Goal: Transaction & Acquisition: Purchase product/service

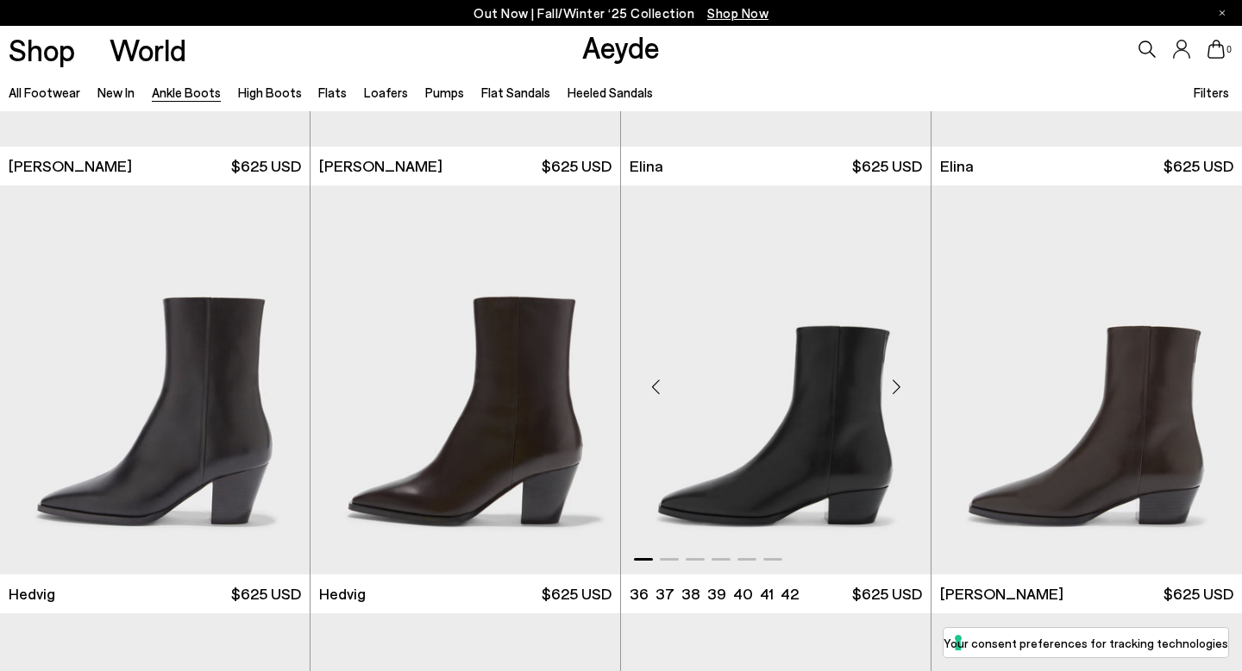
scroll to position [525, 0]
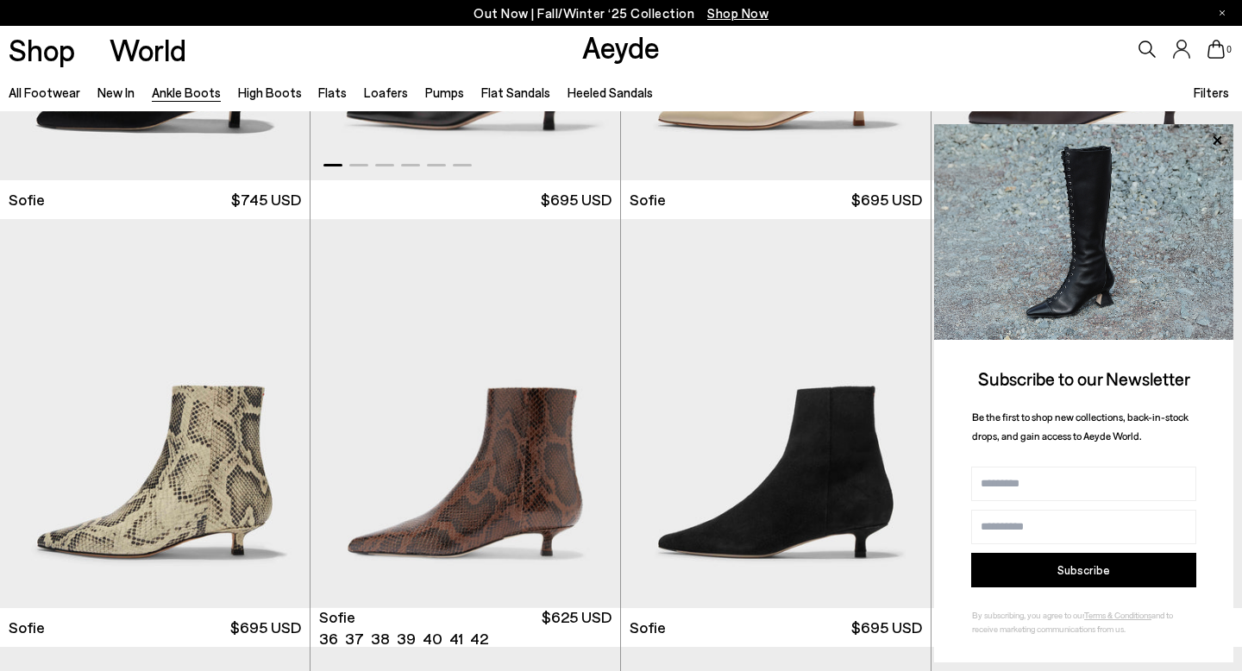
scroll to position [1609, 0]
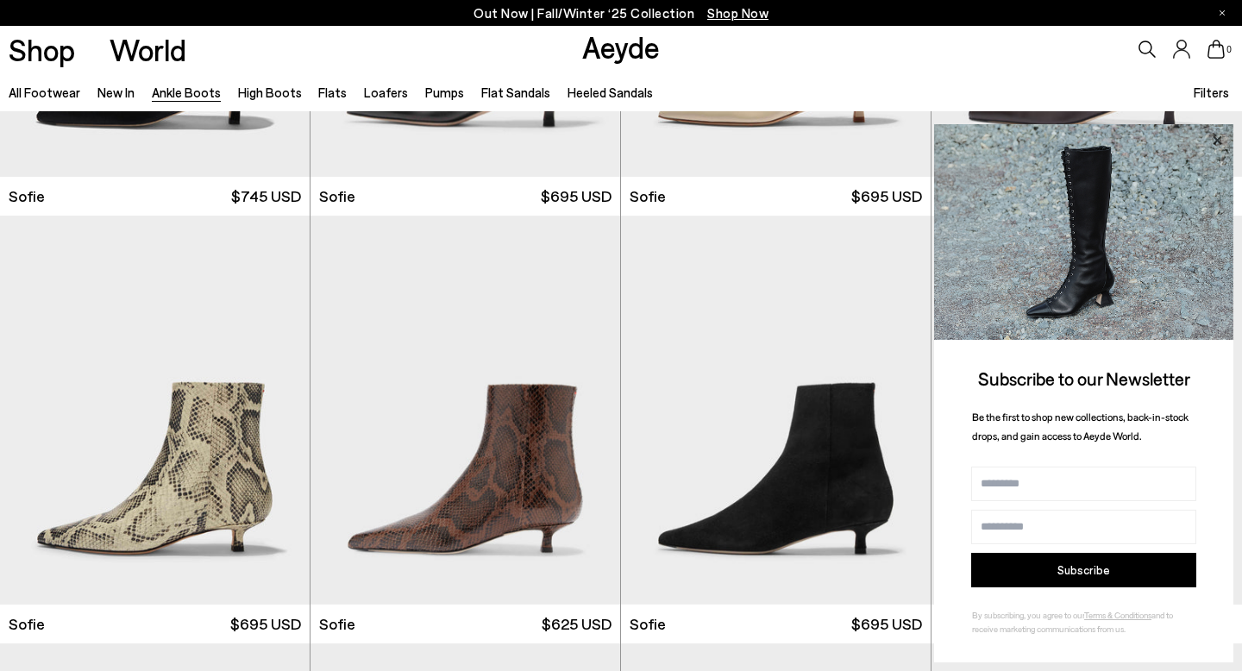
click at [1216, 138] on icon at bounding box center [1217, 139] width 9 height 9
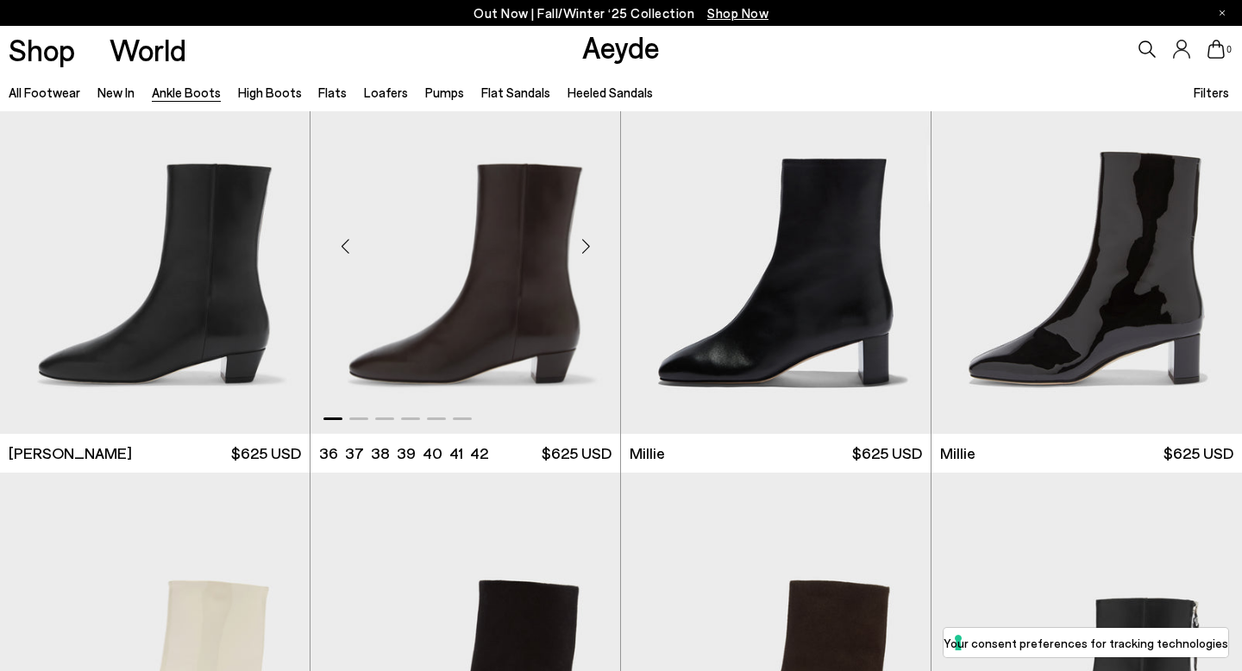
scroll to position [3065, 0]
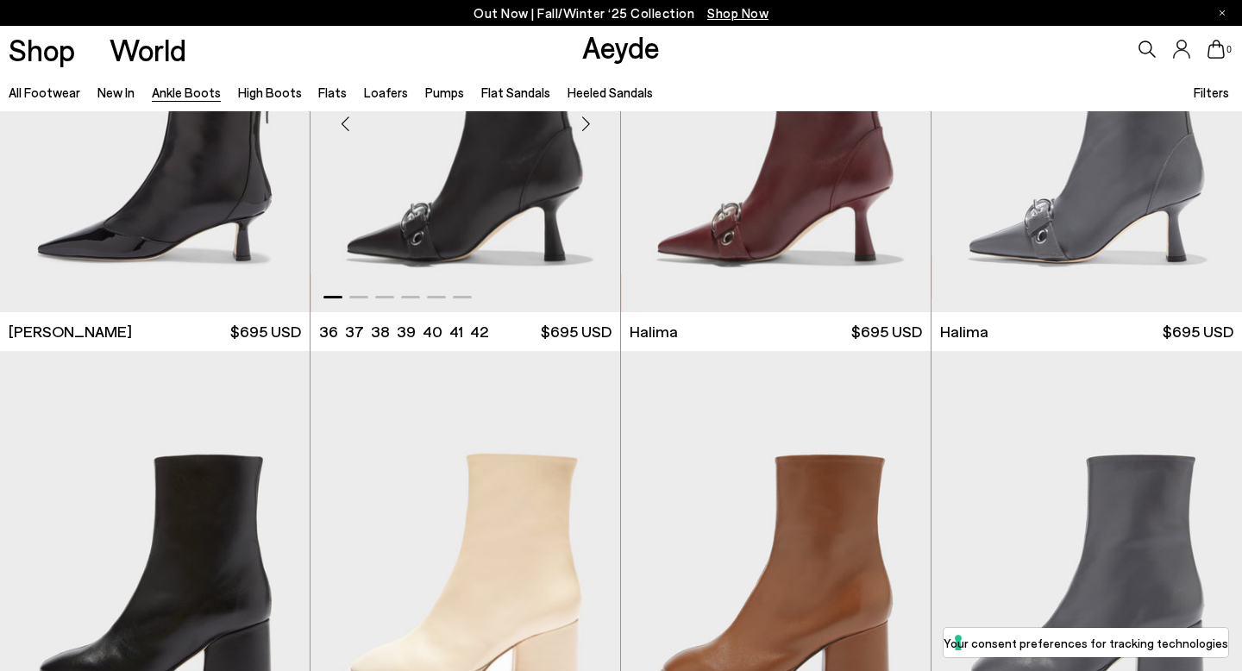
scroll to position [4418, 0]
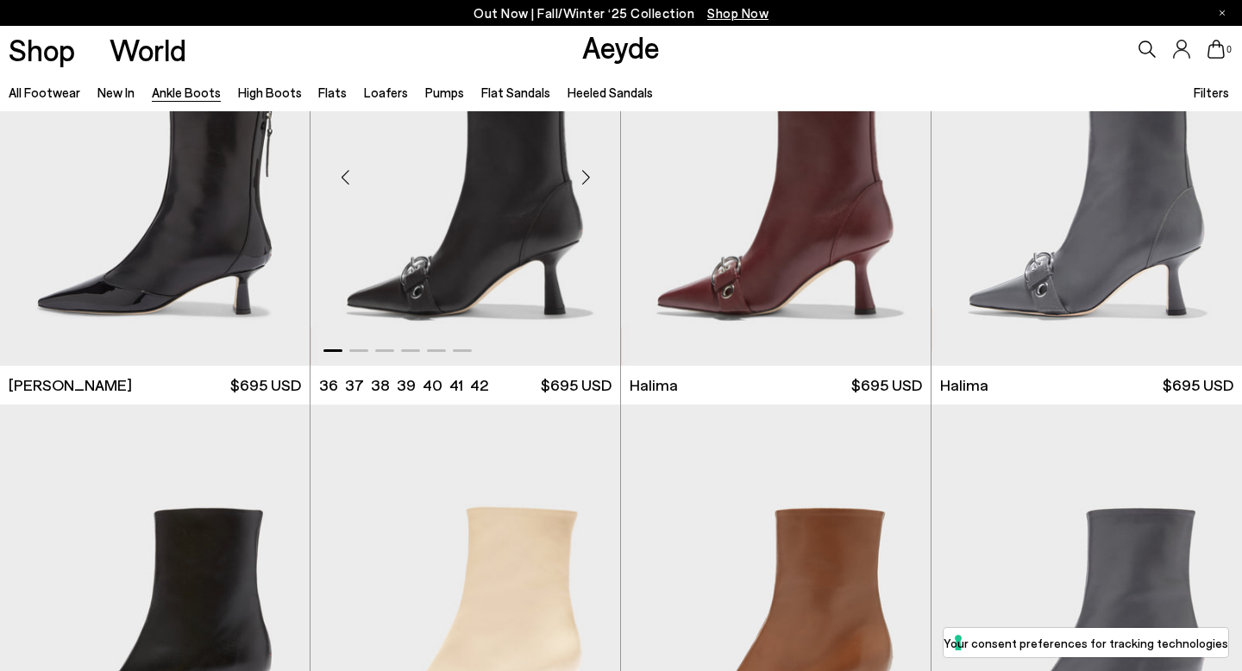
click at [592, 174] on div "Next slide" at bounding box center [586, 178] width 52 height 52
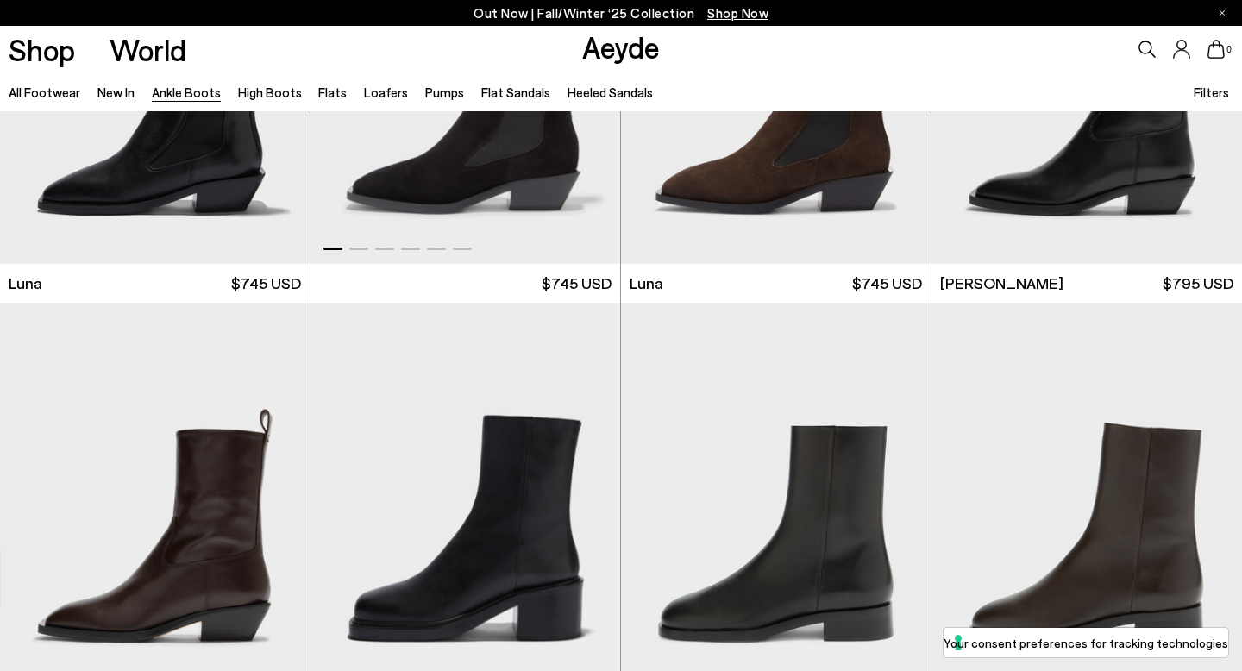
scroll to position [5654, 0]
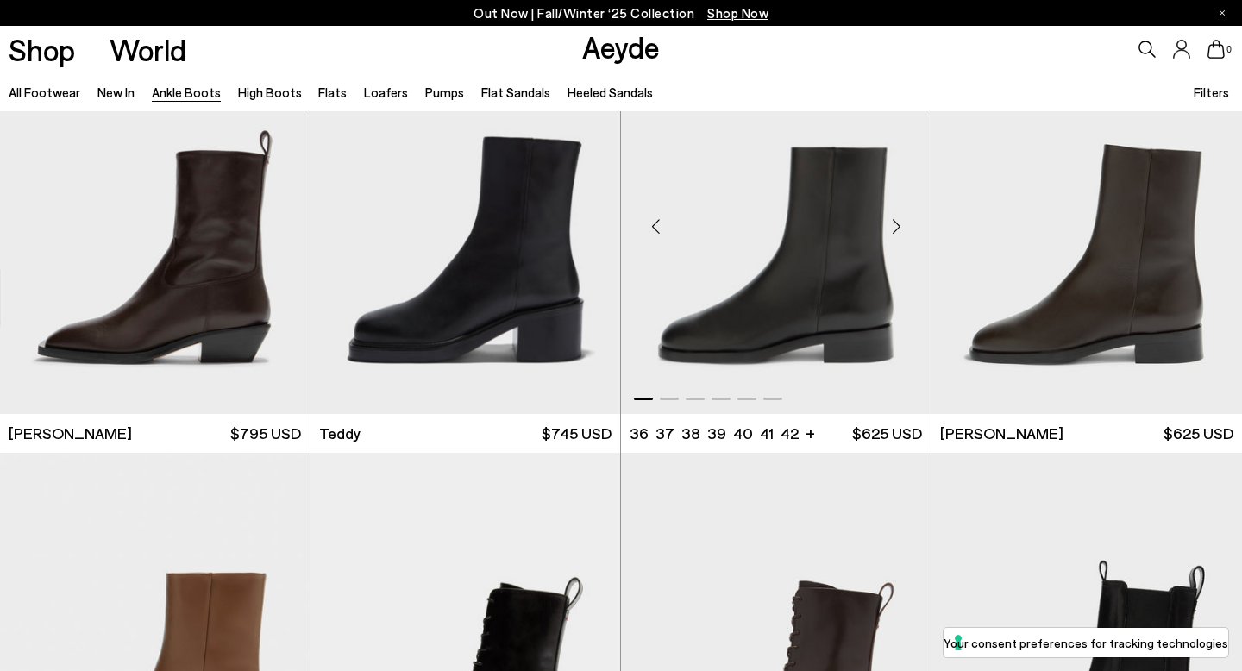
click at [901, 223] on div "Next slide" at bounding box center [896, 226] width 52 height 52
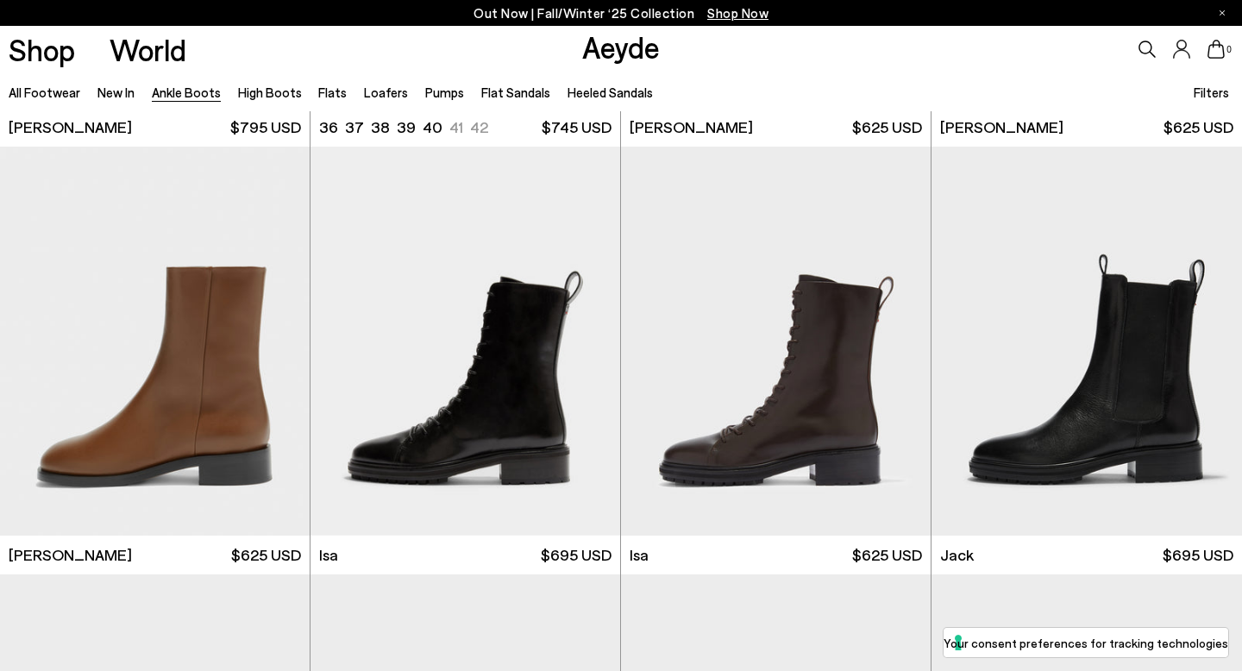
scroll to position [5962, 0]
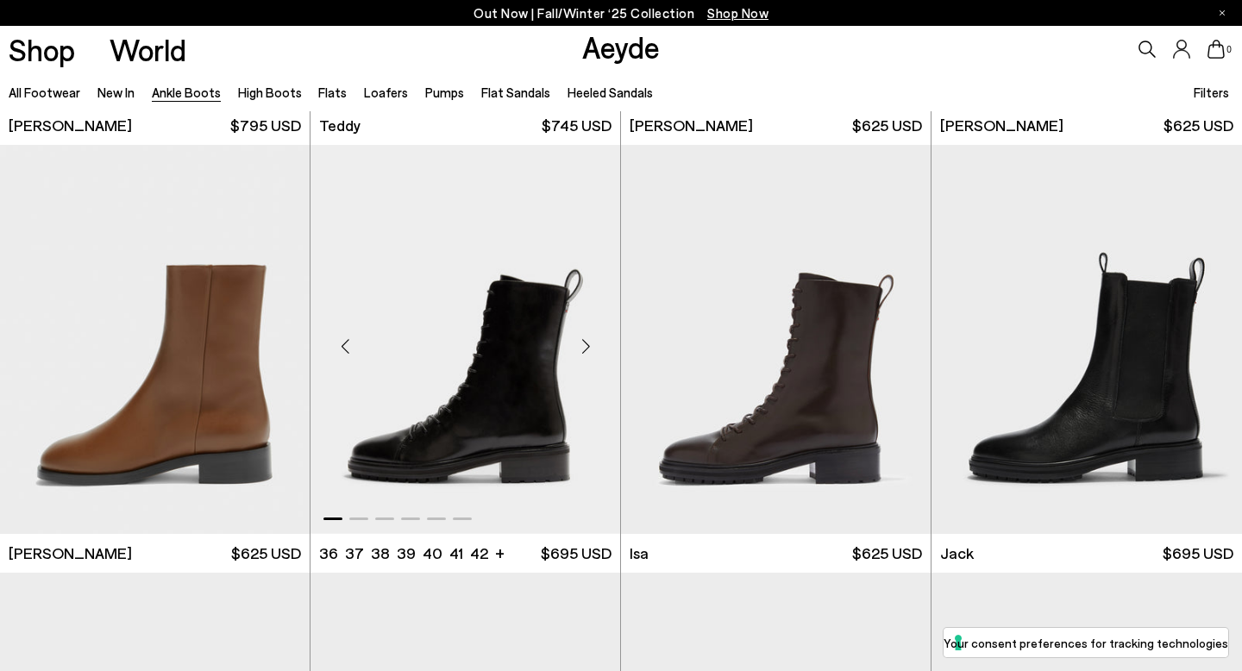
click at [591, 357] on div "Next slide" at bounding box center [586, 346] width 52 height 52
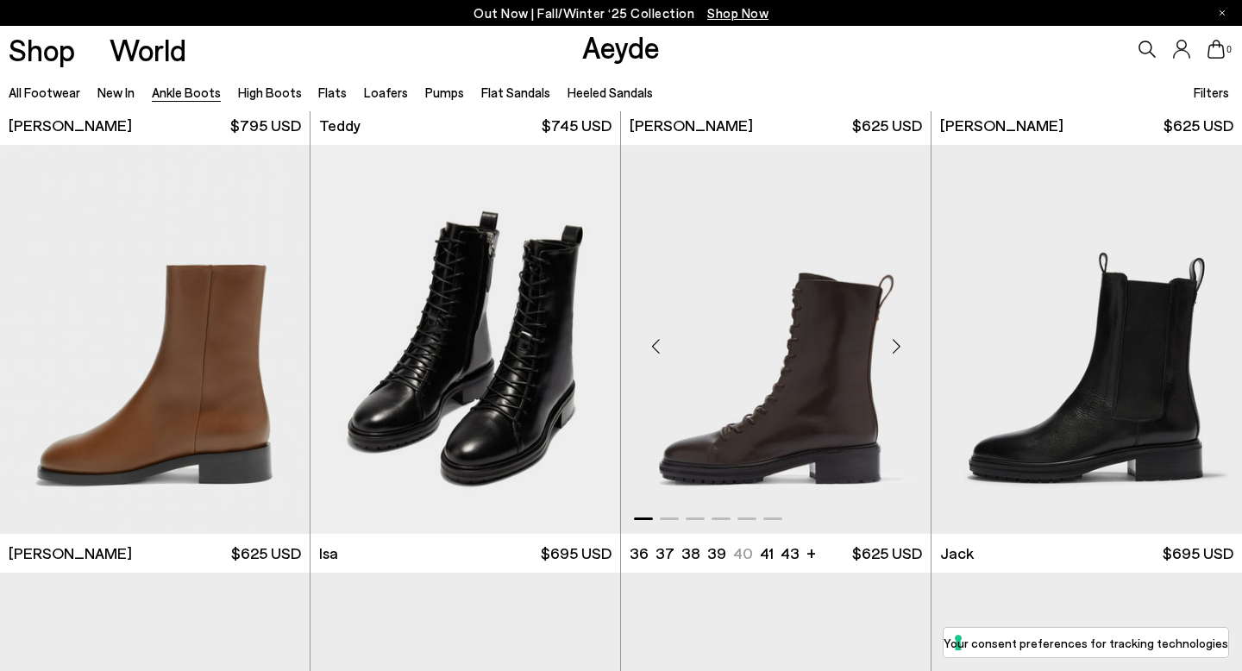
click at [899, 345] on div "Next slide" at bounding box center [896, 346] width 52 height 52
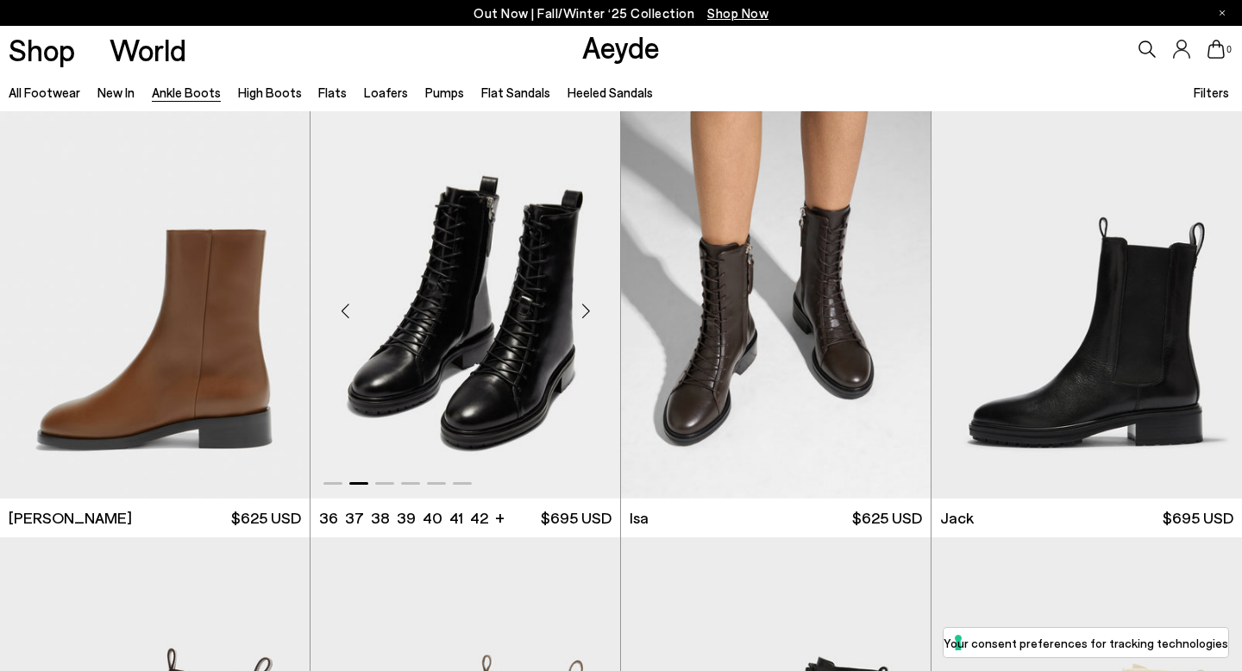
scroll to position [6001, 0]
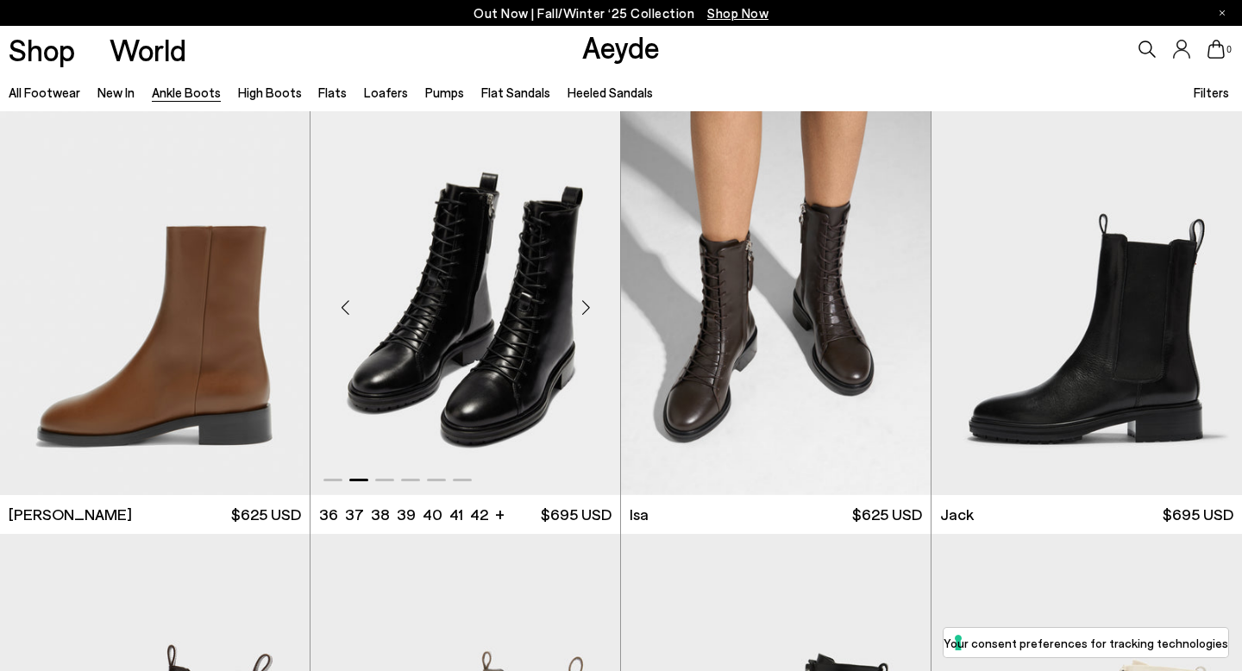
click at [591, 311] on div "Next slide" at bounding box center [586, 307] width 52 height 52
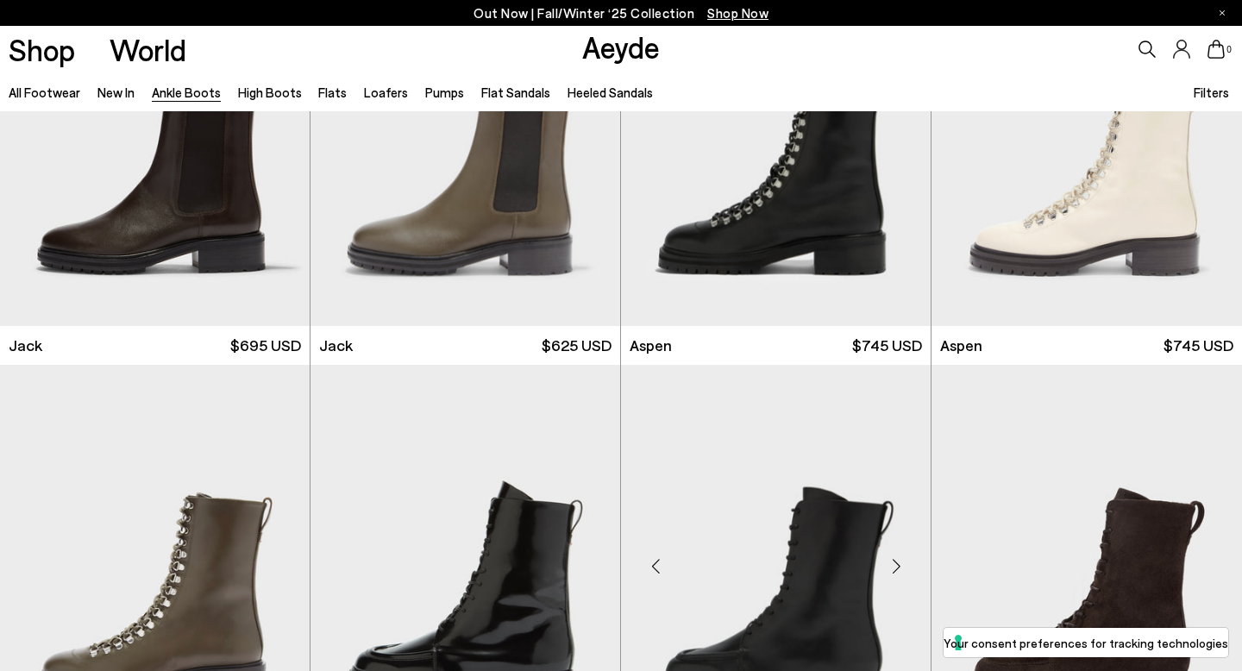
scroll to position [6863, 0]
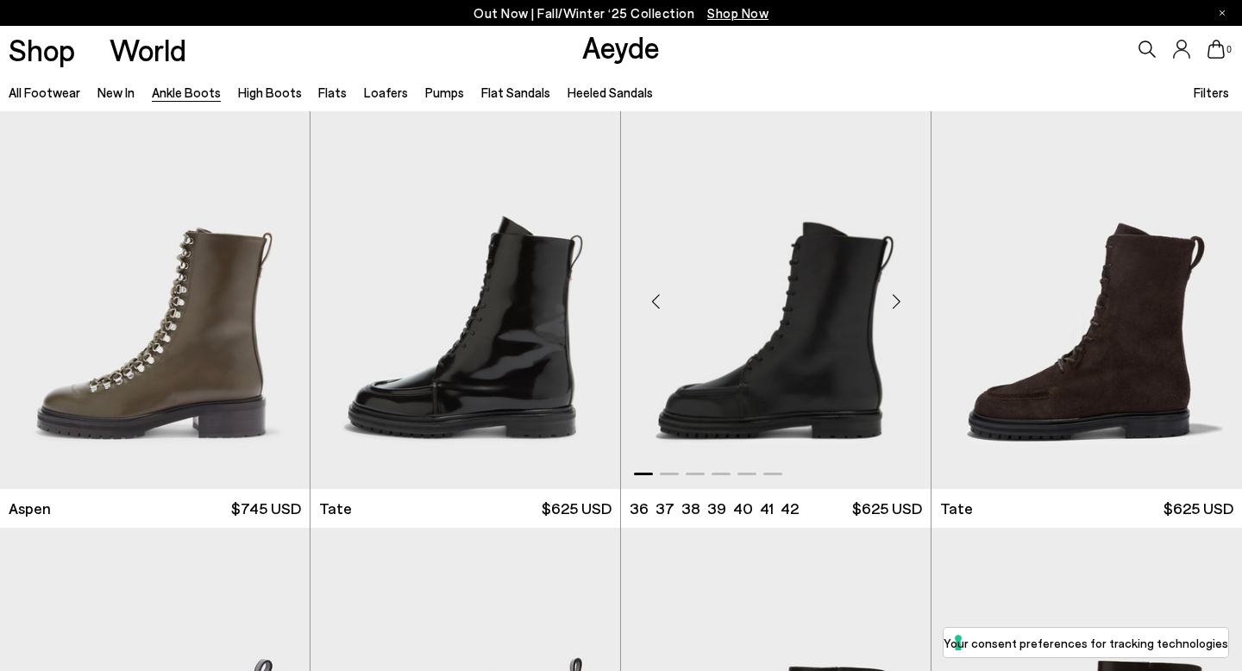
click at [896, 292] on div "Next slide" at bounding box center [896, 301] width 52 height 52
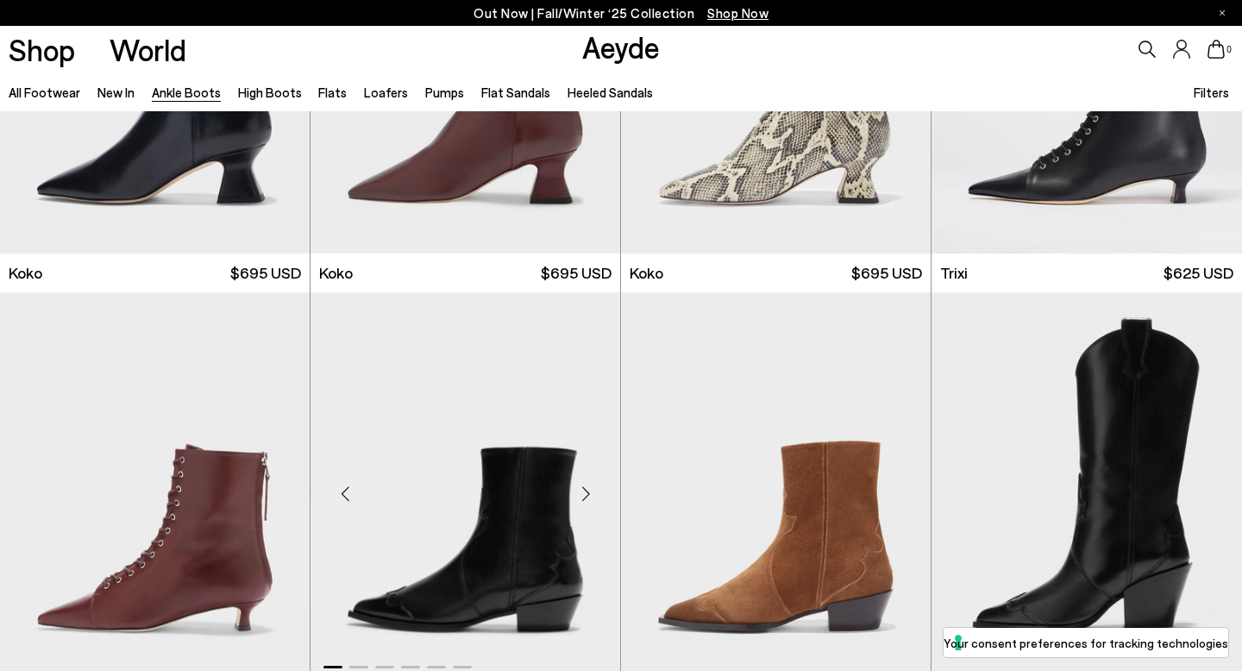
scroll to position [8685, 0]
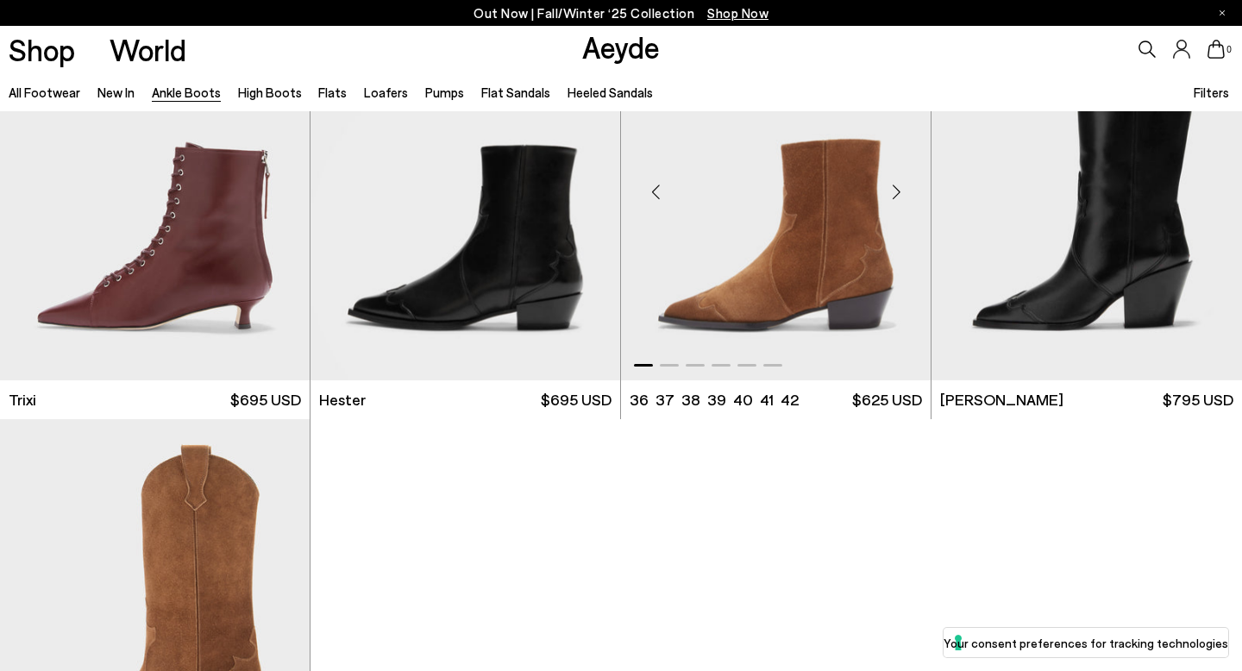
click at [895, 191] on div "Next slide" at bounding box center [896, 192] width 52 height 52
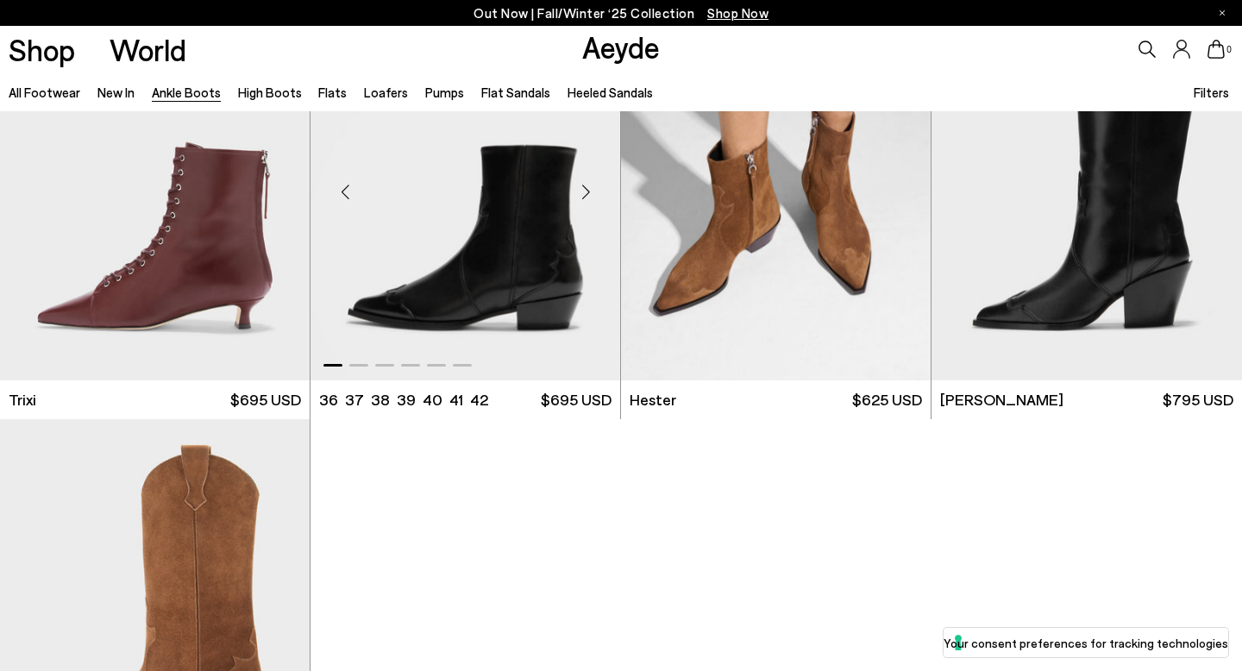
click at [584, 194] on div "Next slide" at bounding box center [586, 192] width 52 height 52
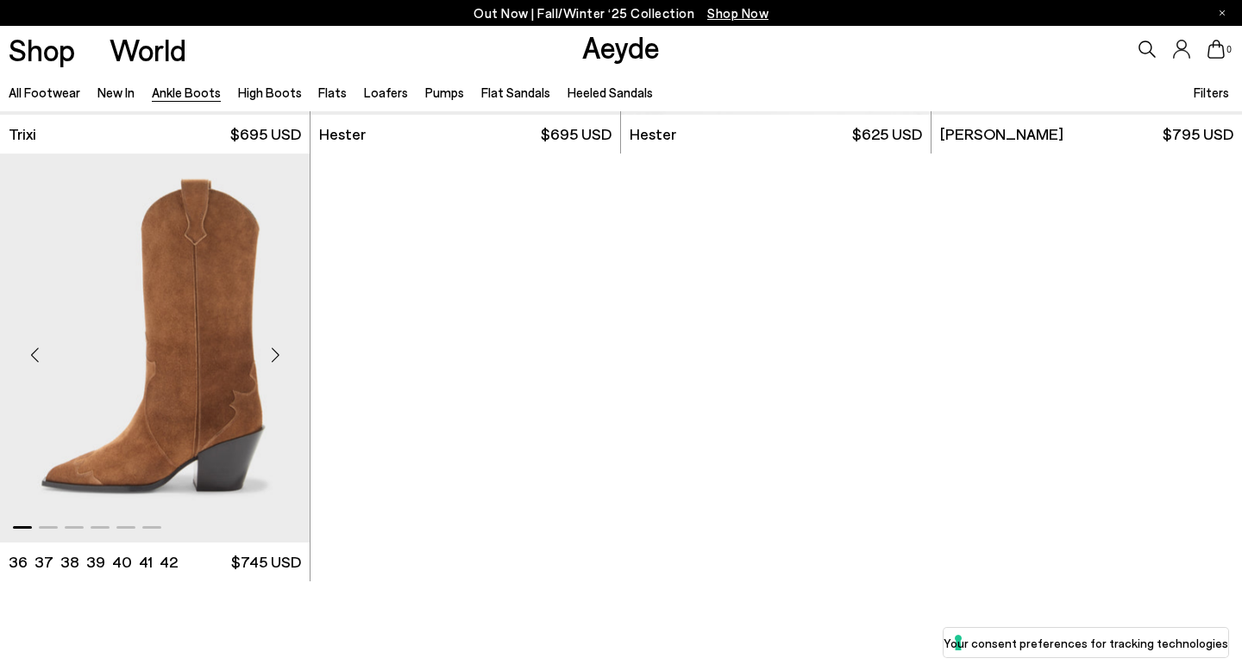
scroll to position [8944, 0]
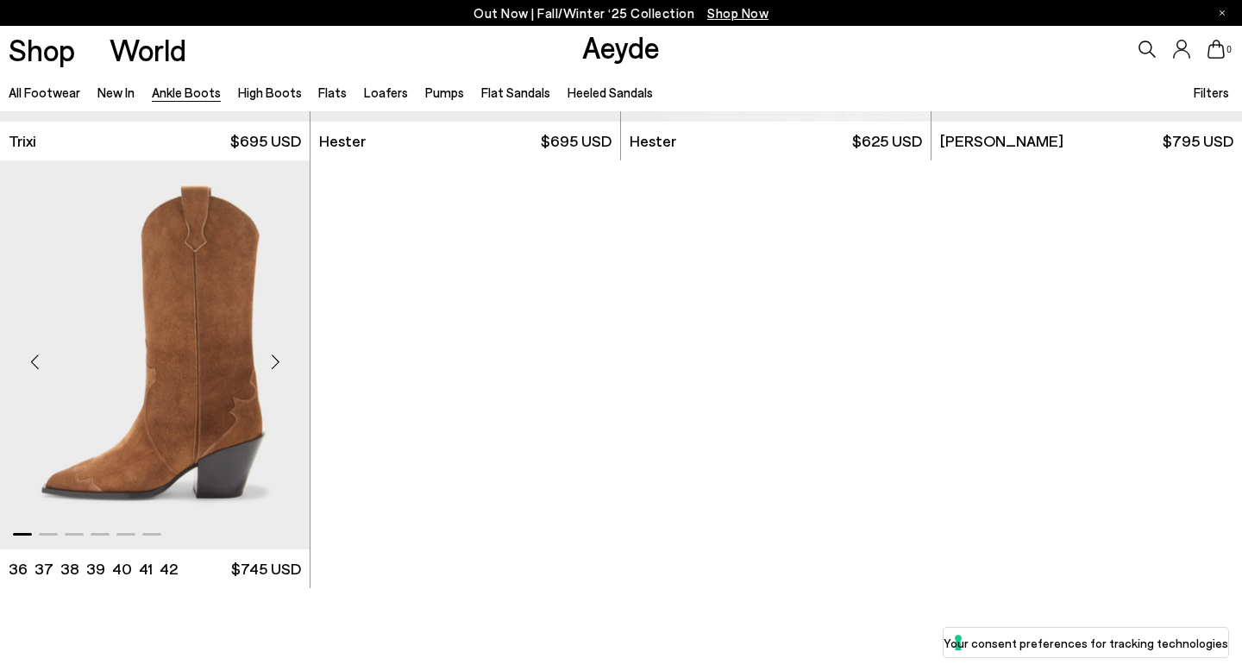
click at [270, 364] on div "Next slide" at bounding box center [275, 362] width 52 height 52
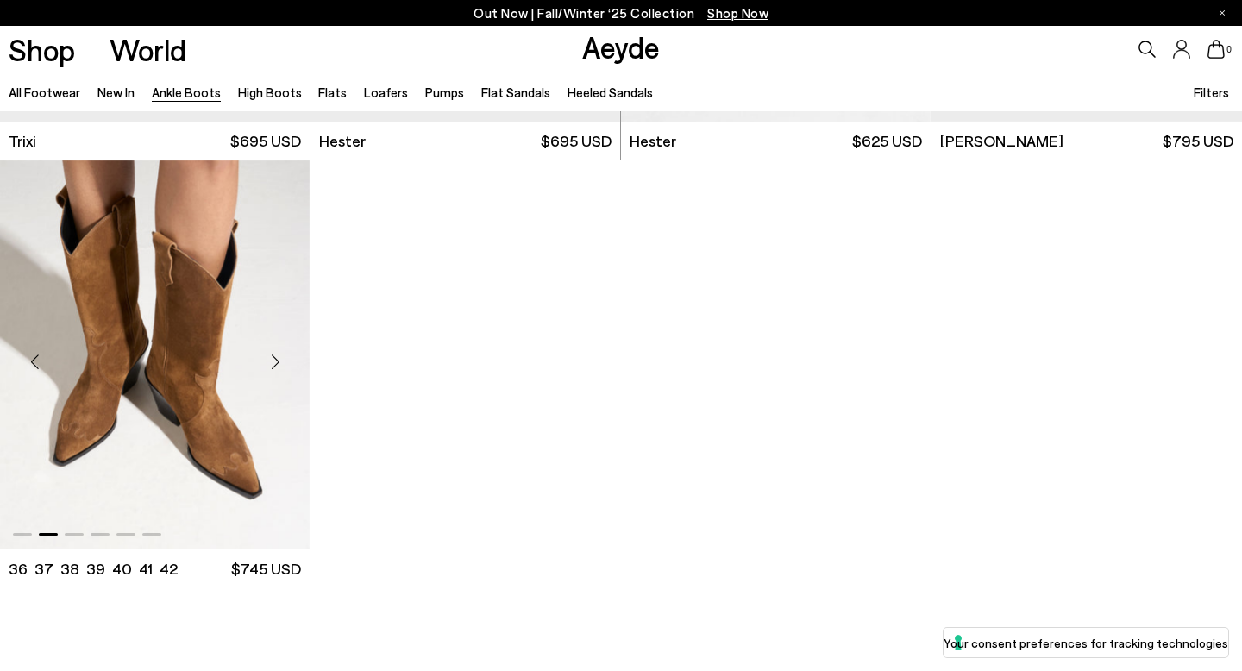
click at [277, 362] on div "Next slide" at bounding box center [275, 362] width 52 height 52
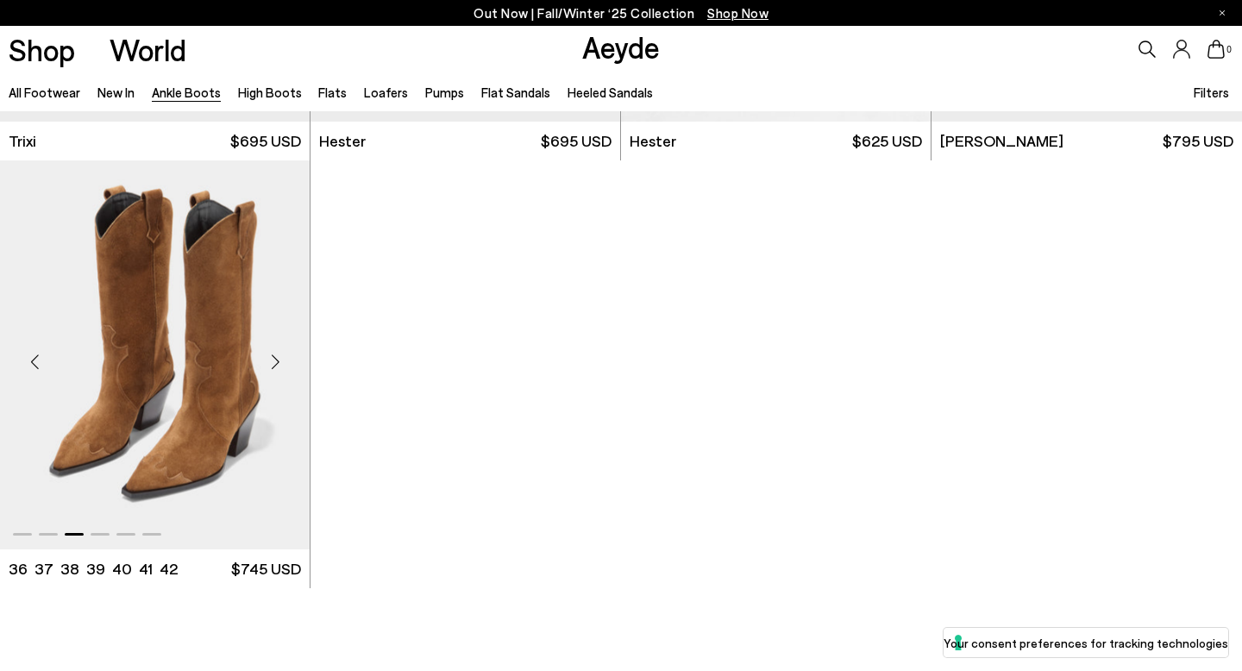
click at [277, 362] on div "Next slide" at bounding box center [275, 362] width 52 height 52
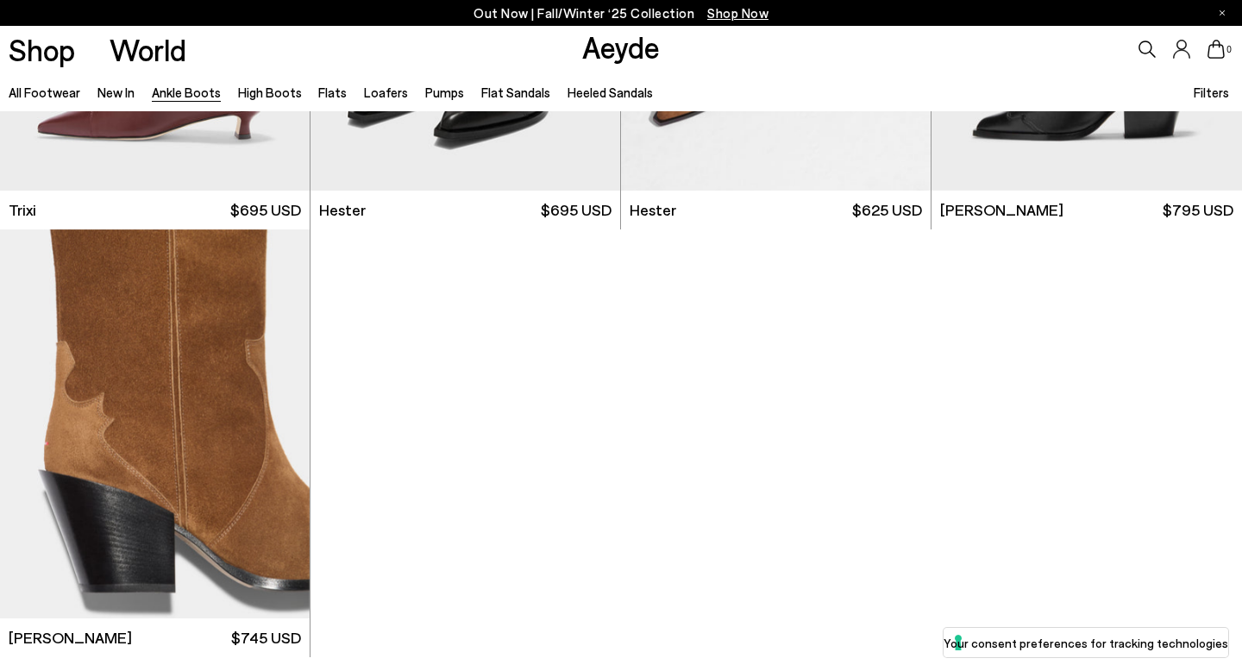
scroll to position [8878, 0]
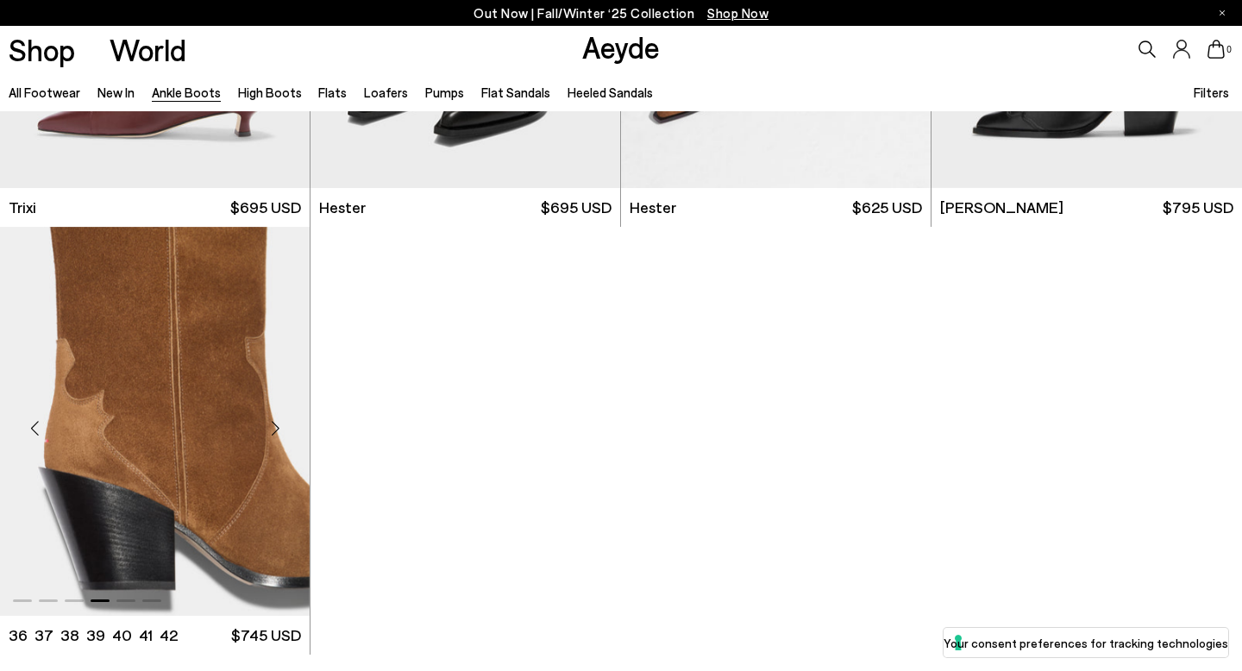
click at [274, 424] on div "Next slide" at bounding box center [275, 428] width 52 height 52
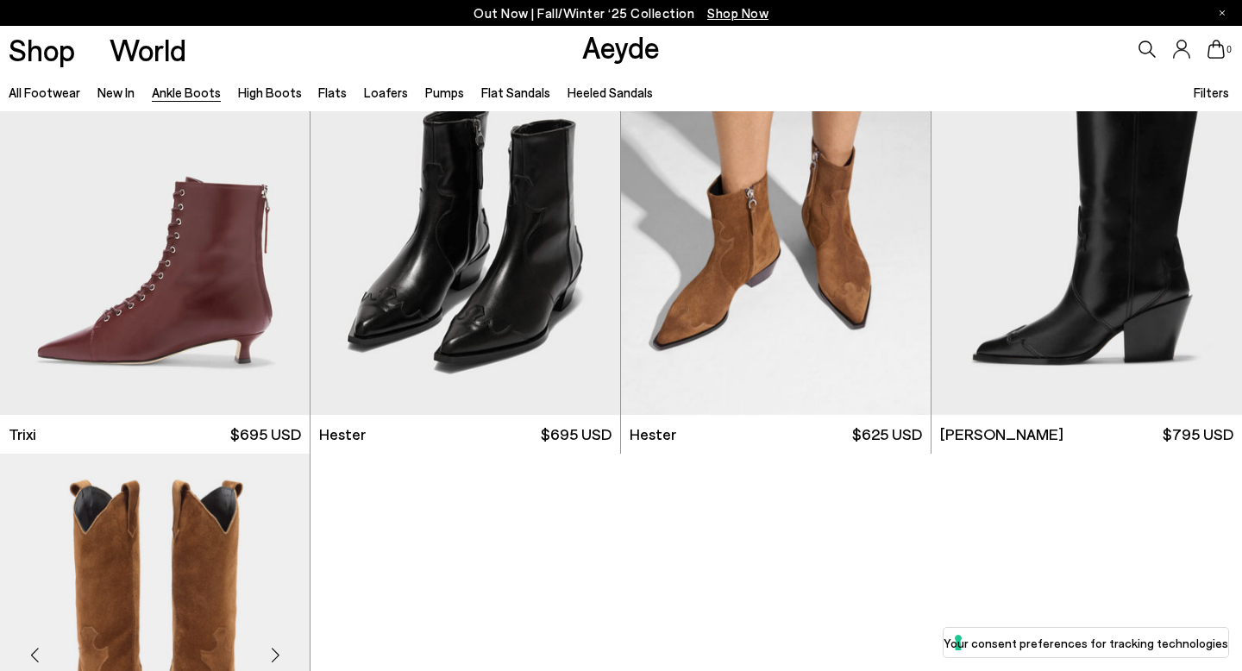
scroll to position [8465, 0]
